Goal: Task Accomplishment & Management: Manage account settings

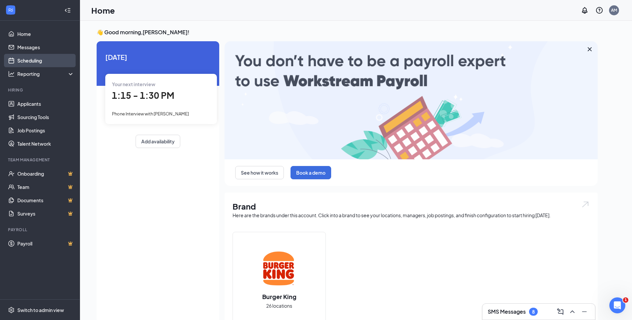
click at [30, 60] on link "Scheduling" at bounding box center [45, 60] width 57 height 13
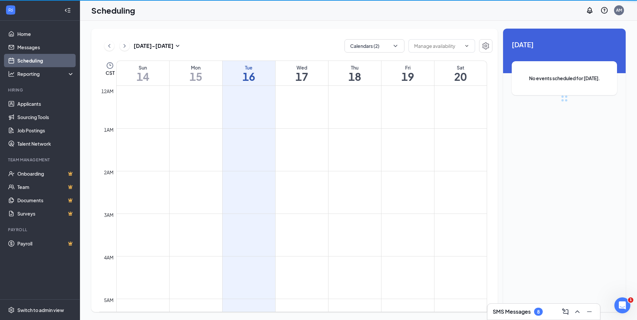
scroll to position [327, 0]
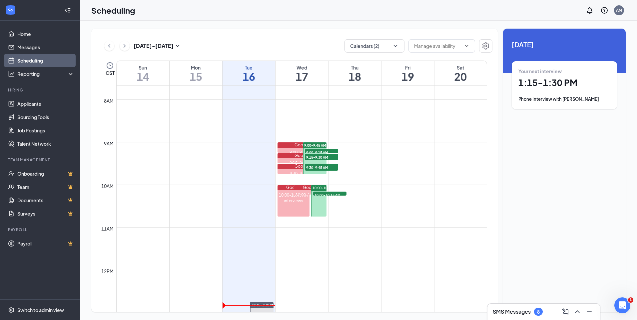
click at [579, 99] on div "Phone Interview with [PERSON_NAME]" at bounding box center [564, 99] width 92 height 7
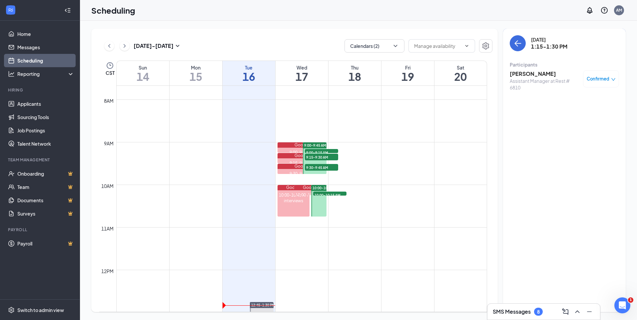
click at [538, 74] on h3 "[PERSON_NAME]" at bounding box center [544, 73] width 70 height 7
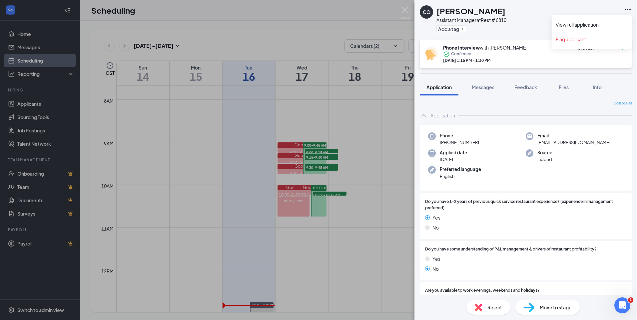
click at [628, 8] on icon "Ellipses" at bounding box center [627, 9] width 8 height 8
click at [585, 24] on link "View full application" at bounding box center [591, 24] width 72 height 7
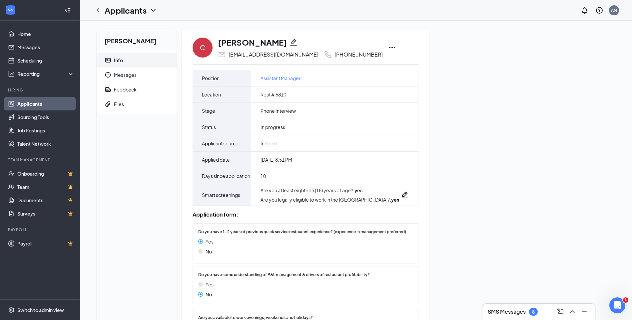
click at [388, 47] on icon "Ellipses" at bounding box center [392, 48] width 8 height 8
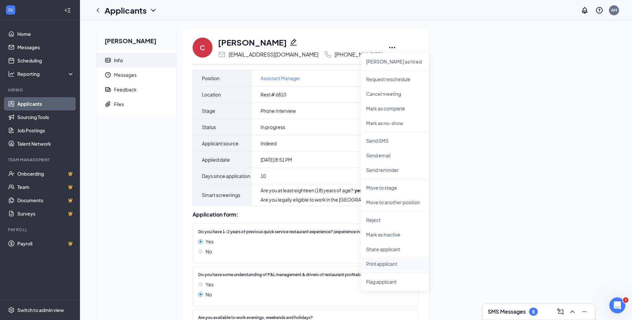
click at [376, 262] on p "Print applicant" at bounding box center [394, 264] width 57 height 7
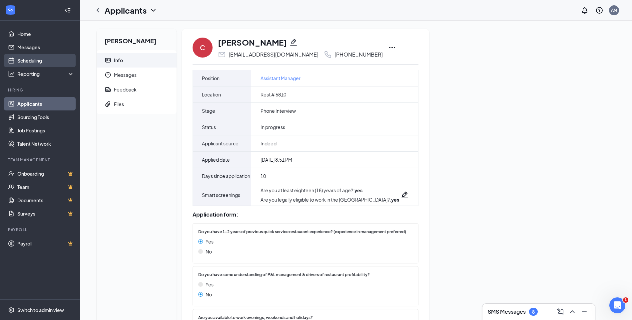
drag, startPoint x: 30, startPoint y: 60, endPoint x: 42, endPoint y: 63, distance: 12.7
click at [30, 60] on link "Scheduling" at bounding box center [45, 60] width 57 height 13
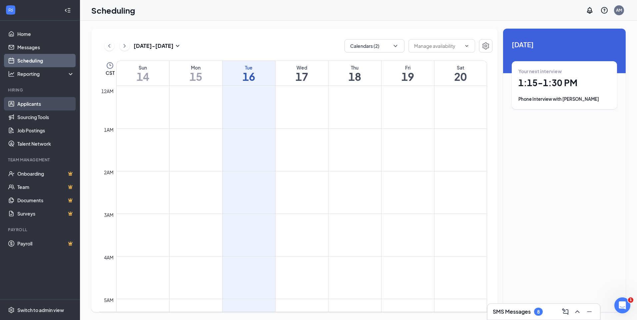
click at [35, 104] on link "Applicants" at bounding box center [45, 103] width 57 height 13
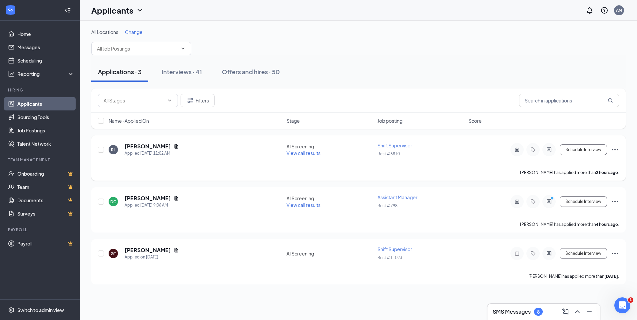
click at [301, 154] on span "View call results" at bounding box center [303, 153] width 34 height 6
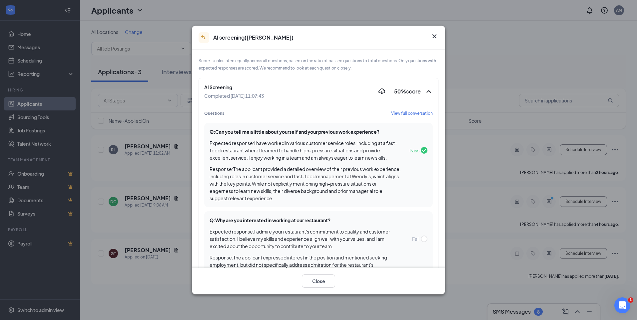
click at [393, 112] on span "View full conversation" at bounding box center [412, 114] width 42 height 6
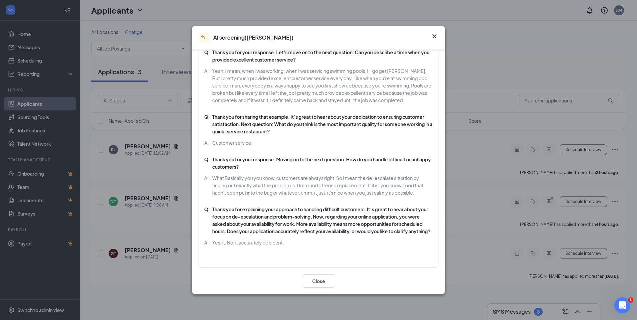
scroll to position [245, 0]
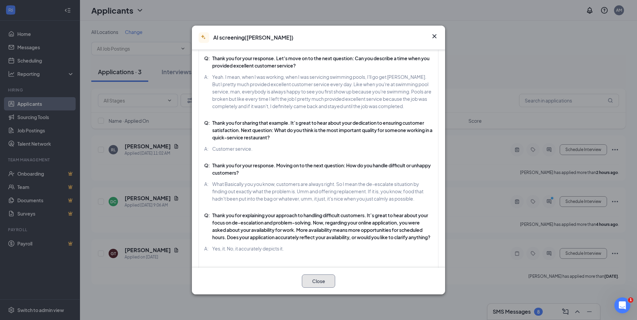
click at [316, 284] on button "Close" at bounding box center [318, 281] width 33 height 13
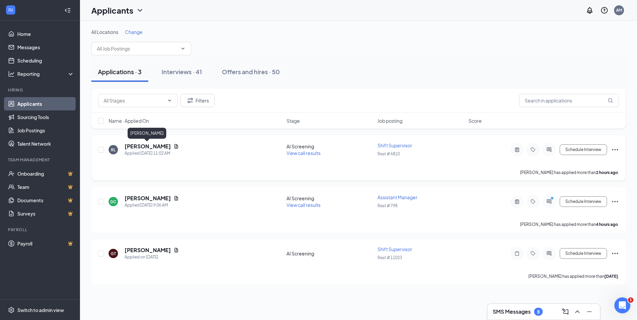
click at [151, 147] on h5 "Richard Lanning" at bounding box center [148, 146] width 46 height 7
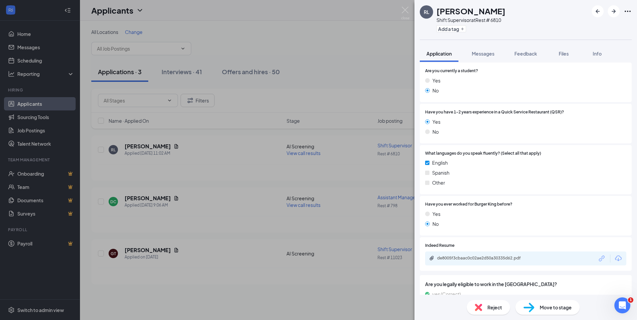
scroll to position [259, 0]
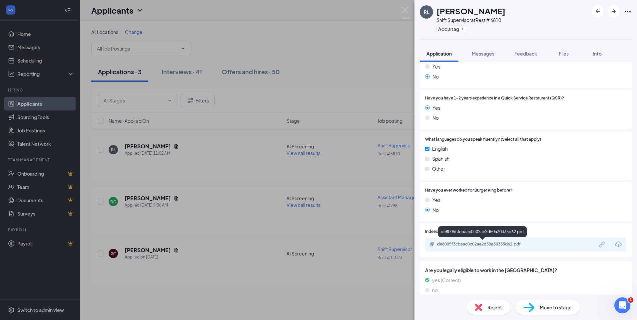
click at [464, 248] on div "de8005f3cbaac0c02ae2d50a30335d62.pdf" at bounding box center [483, 245] width 108 height 6
click at [546, 306] on span "Move to stage" at bounding box center [555, 307] width 32 height 7
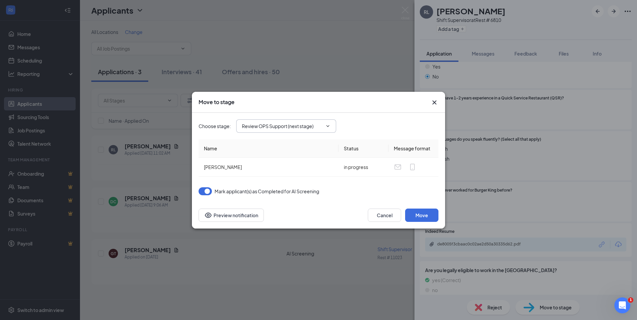
click at [316, 129] on input "Review OPS Support (next stage)" at bounding box center [282, 126] width 81 height 7
click at [279, 165] on div "Phone Interview" at bounding box center [264, 166] width 35 height 7
type input "Phone Interview"
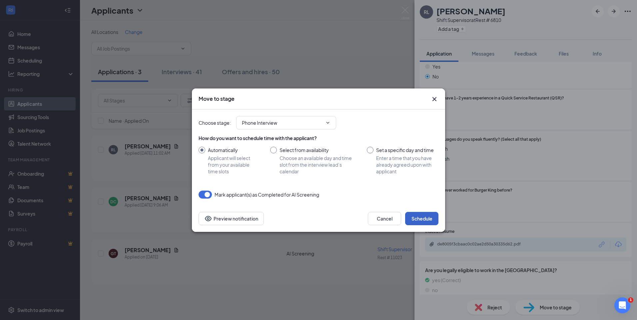
click at [424, 219] on button "Schedule" at bounding box center [421, 218] width 33 height 13
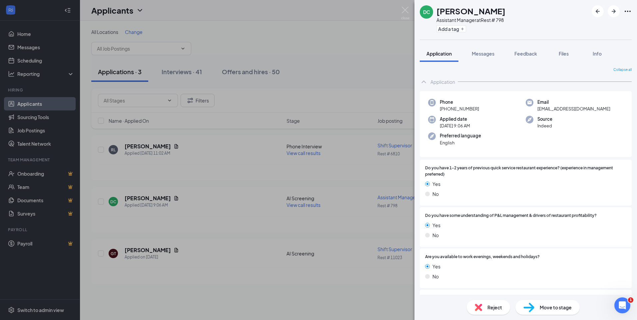
click at [36, 63] on div "DC DeJuan Curtis Assistant Manager at Rest # 798 Add a tag Application Messages…" at bounding box center [318, 160] width 637 height 320
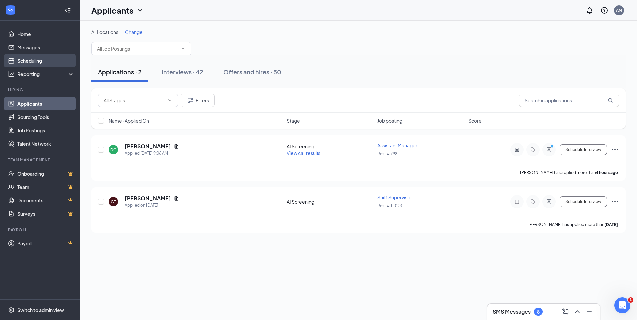
click at [27, 61] on link "Scheduling" at bounding box center [45, 60] width 57 height 13
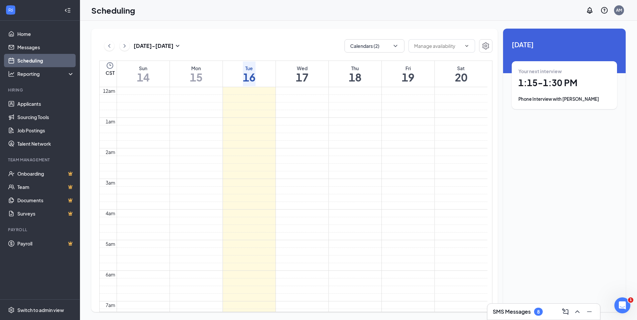
scroll to position [327, 0]
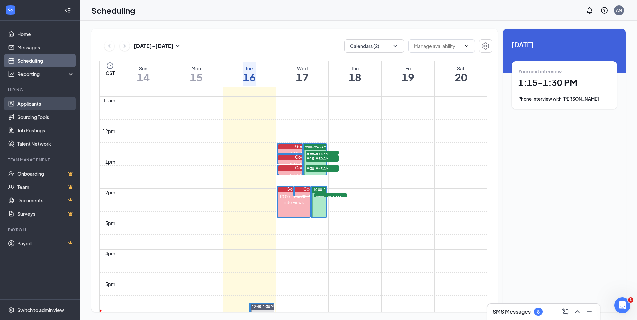
click at [27, 104] on link "Applicants" at bounding box center [45, 103] width 57 height 13
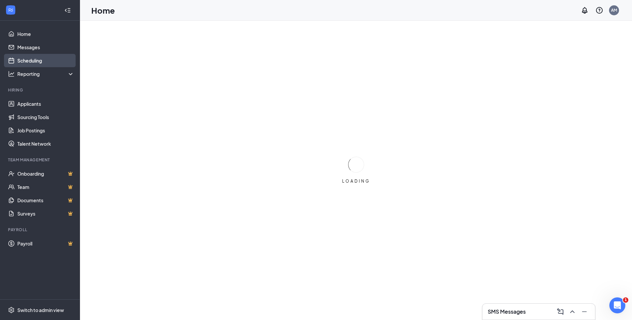
click at [47, 61] on link "Scheduling" at bounding box center [45, 60] width 57 height 13
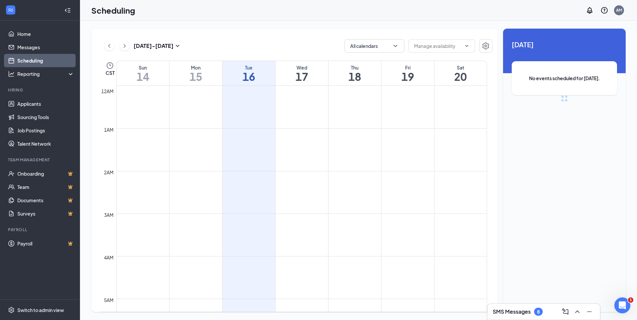
scroll to position [327, 0]
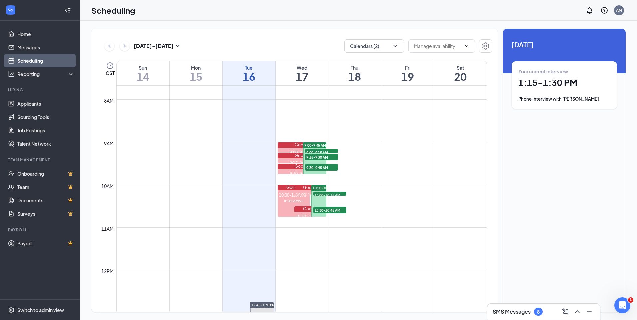
click at [569, 100] on div "Phone Interview with [PERSON_NAME]" at bounding box center [564, 99] width 92 height 7
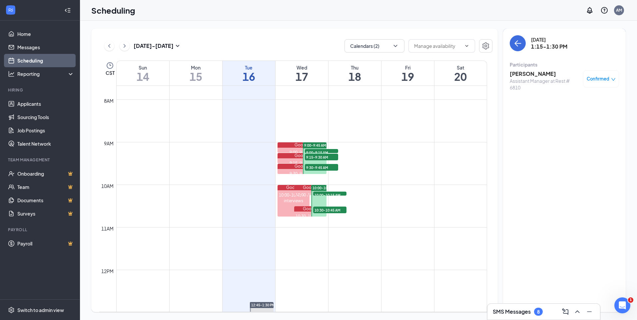
click at [612, 79] on icon "down" at bounding box center [613, 79] width 5 height 5
click at [583, 123] on span "Mark as no-show" at bounding box center [581, 123] width 37 height 7
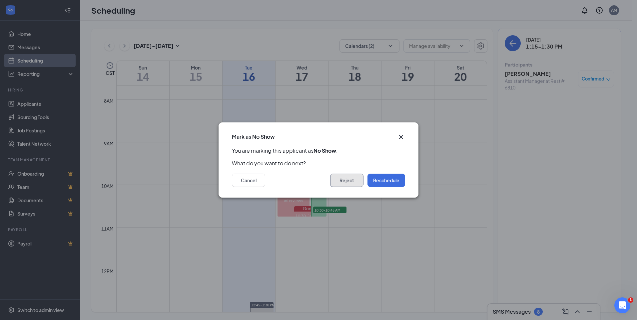
click at [342, 181] on button "Reject" at bounding box center [346, 180] width 33 height 13
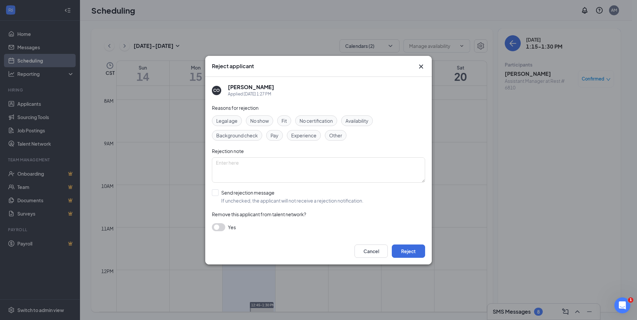
click at [260, 121] on span "No show" at bounding box center [259, 120] width 19 height 7
click at [409, 250] on button "Reject" at bounding box center [408, 251] width 33 height 13
